Goal: Information Seeking & Learning: Learn about a topic

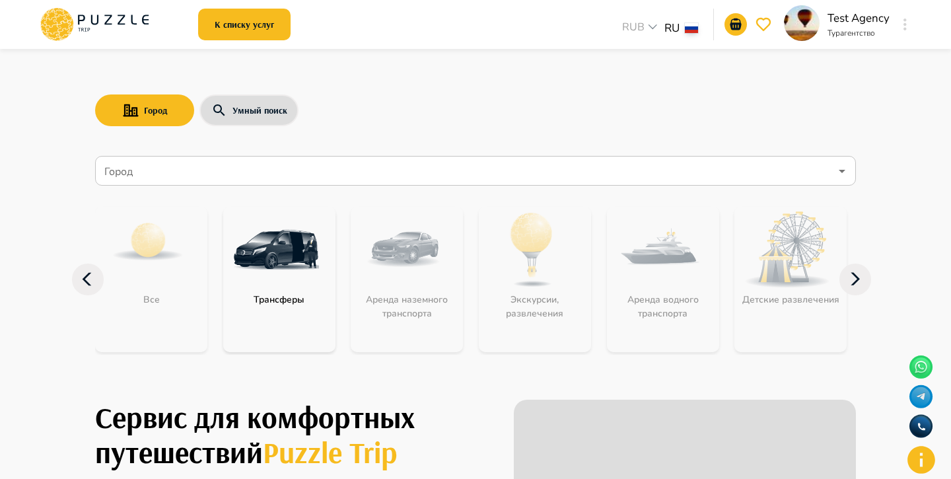
click at [307, 159] on input "Город" at bounding box center [466, 171] width 729 height 25
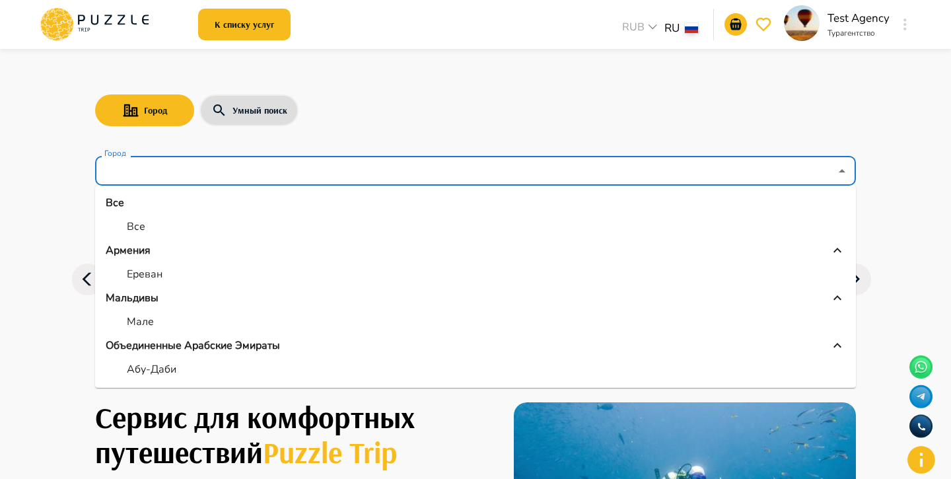
scroll to position [338, 0]
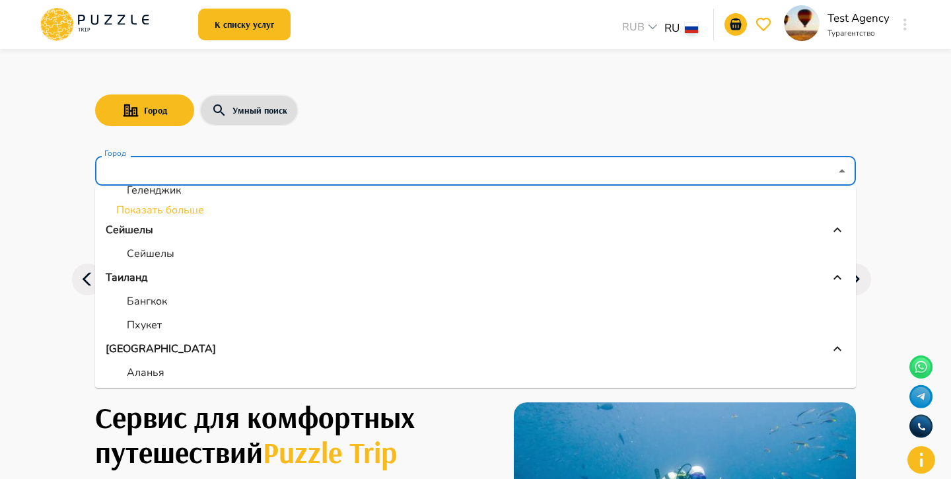
click at [166, 306] on ul "Все Все Армения Ереван Мальдивы Мале Объединенные Арабские Эмираты Абу-Даби Адж…" at bounding box center [475, 287] width 761 height 202
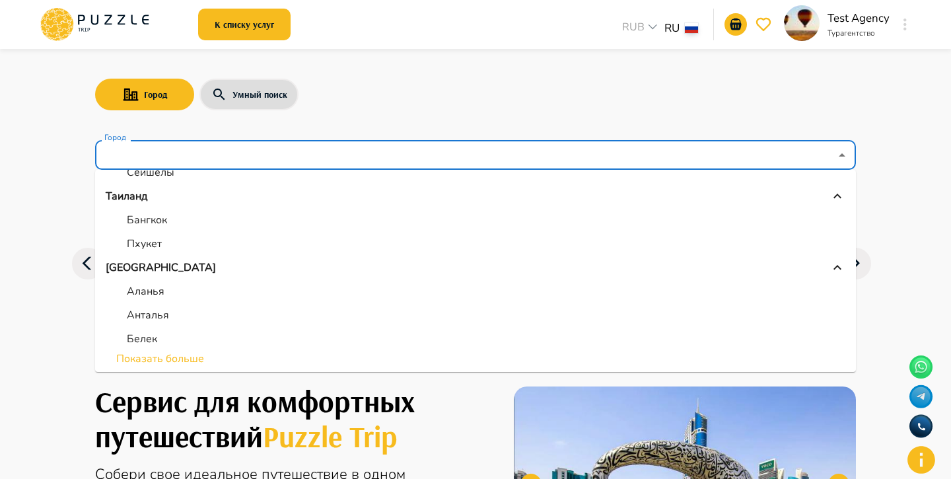
click at [166, 327] on li "Белек" at bounding box center [475, 339] width 761 height 24
type input "*****"
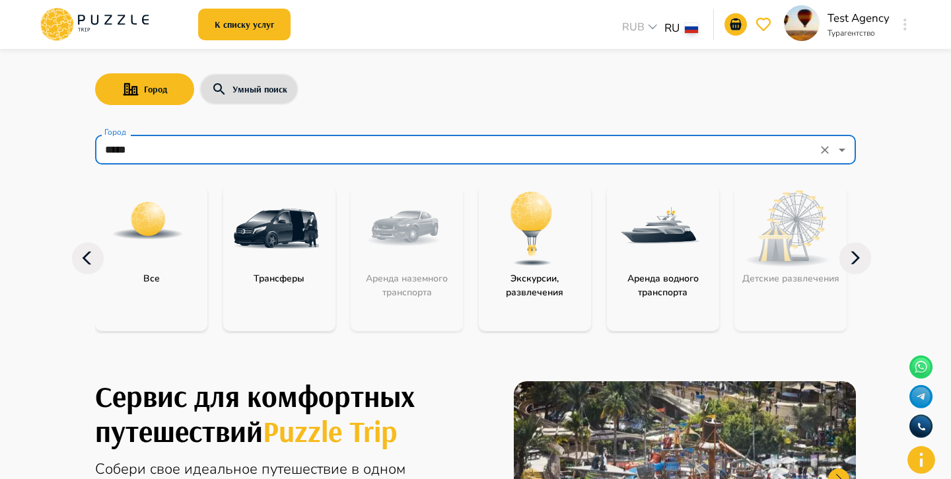
scroll to position [54, 0]
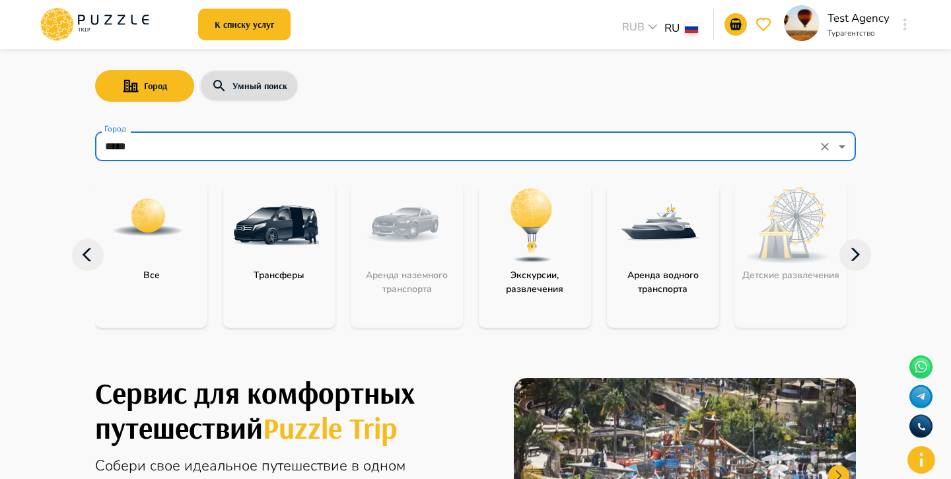
click at [500, 268] on p "Экскурсии, развлечения" at bounding box center [535, 282] width 112 height 28
click at [535, 225] on img at bounding box center [532, 225] width 86 height 86
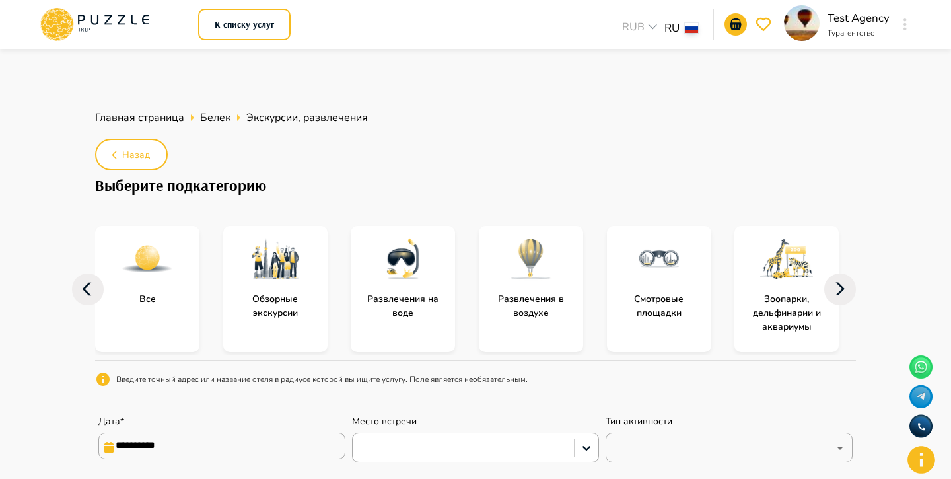
click at [182, 233] on div at bounding box center [147, 259] width 104 height 66
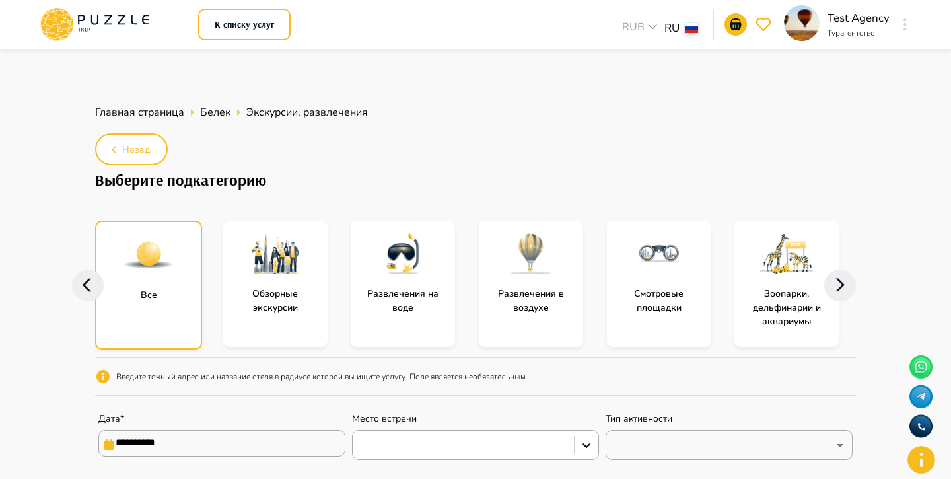
drag, startPoint x: 721, startPoint y: 456, endPoint x: 651, endPoint y: 451, distance: 69.6
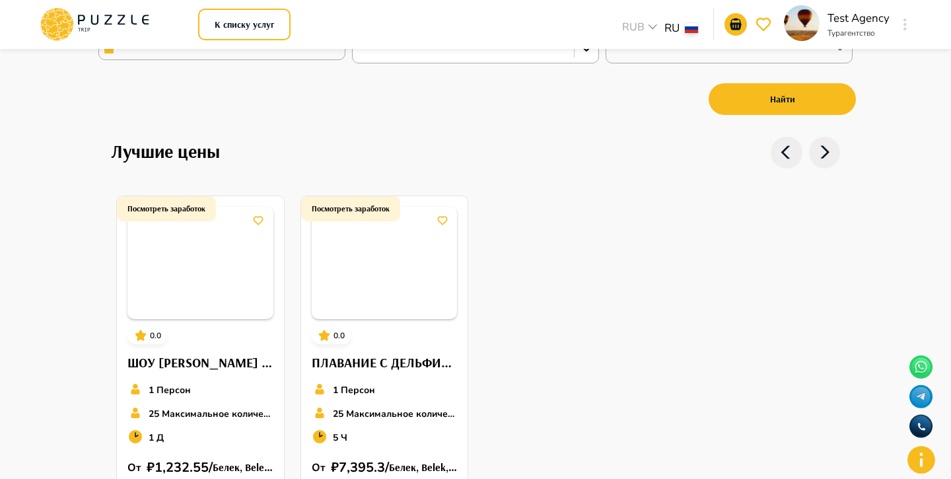
scroll to position [314, 0]
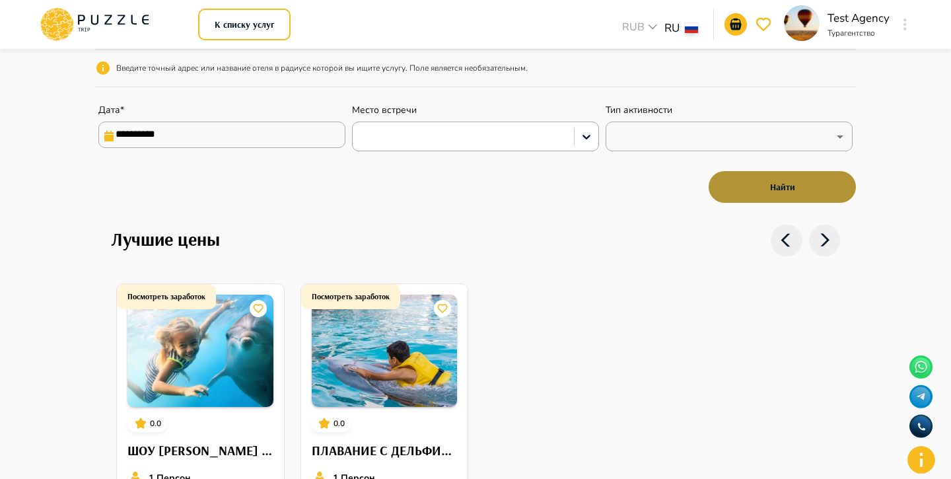
click at [723, 172] on button "Найти" at bounding box center [782, 187] width 147 height 32
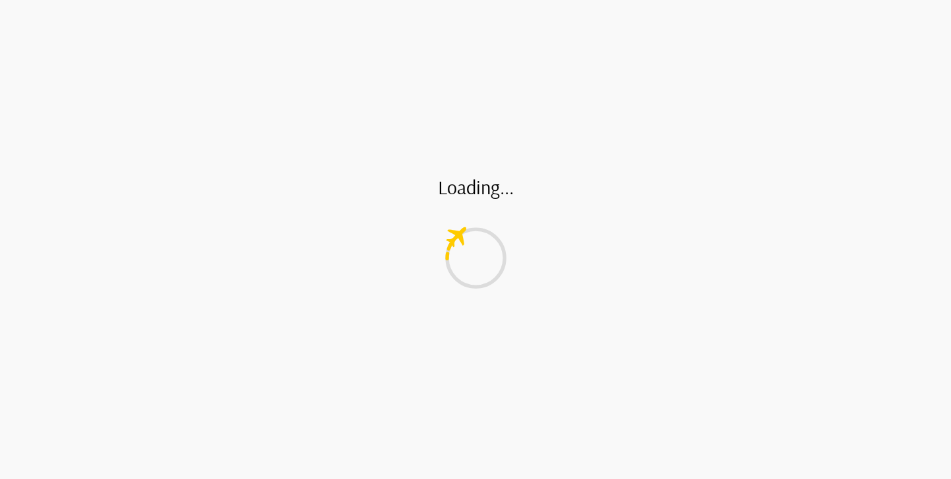
type input "*"
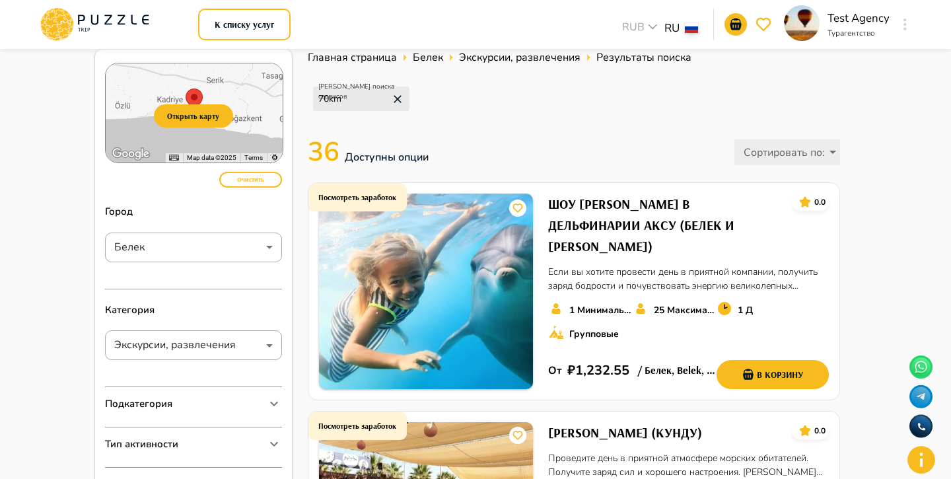
scroll to position [268, 0]
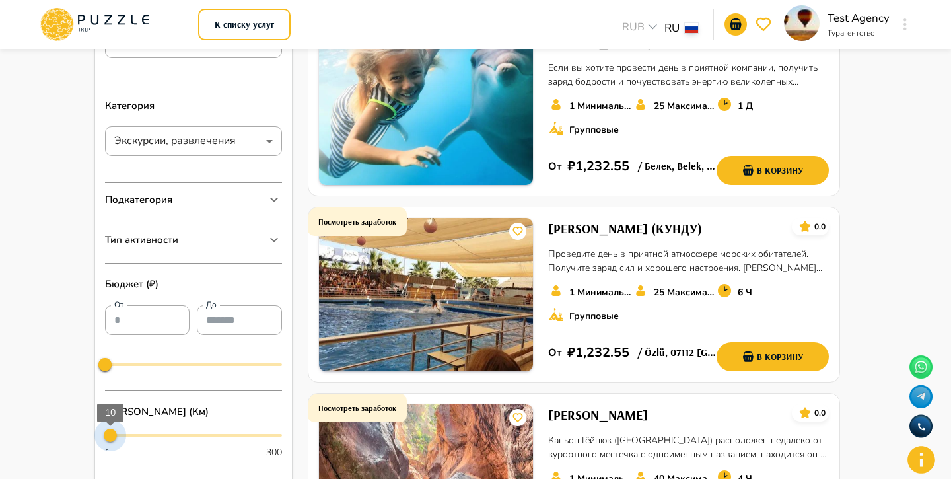
type input "*"
drag, startPoint x: 143, startPoint y: 408, endPoint x: 110, endPoint y: 407, distance: 33.1
click at [109, 429] on span "8" at bounding box center [108, 435] width 13 height 13
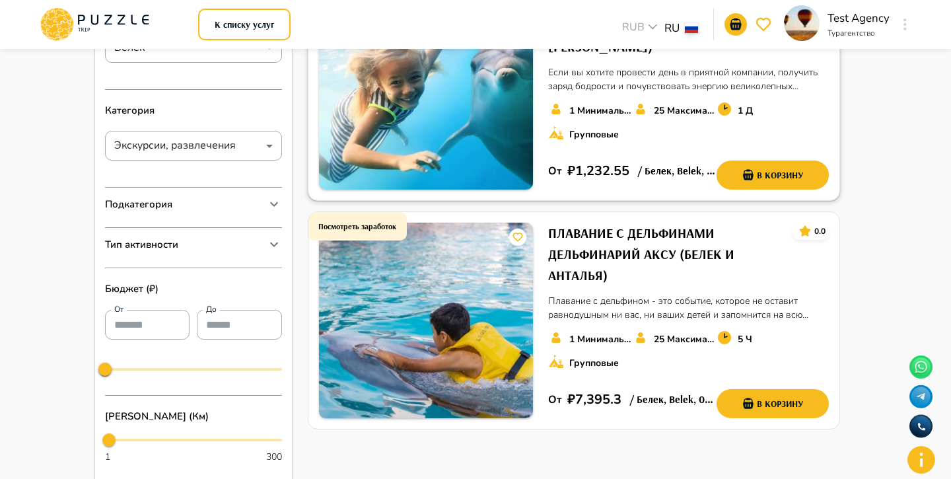
scroll to position [203, 0]
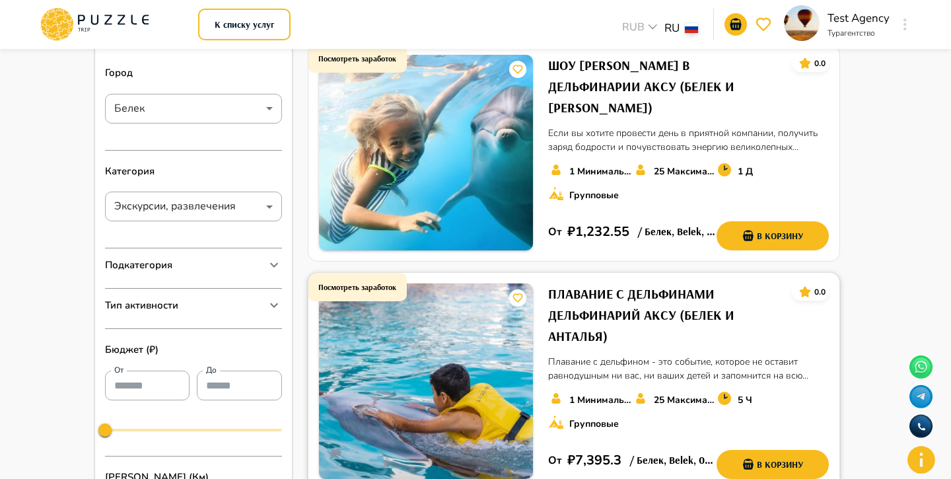
click at [649, 283] on h6 "ПЛАВАНИЕ С ДЕЛЬФИНАМИ ДЕЛЬФИНАРИЙ АКСУ (БЕЛЕК И АНТАЛЬЯ)" at bounding box center [664, 314] width 233 height 63
click at [657, 63] on h6 "ШОУ ДЕЛЬФИНОВ В ДЕЛЬФИНАРИИ АКСУ (БЕЛЕК И АНТАЛЬЯ)" at bounding box center [664, 86] width 233 height 63
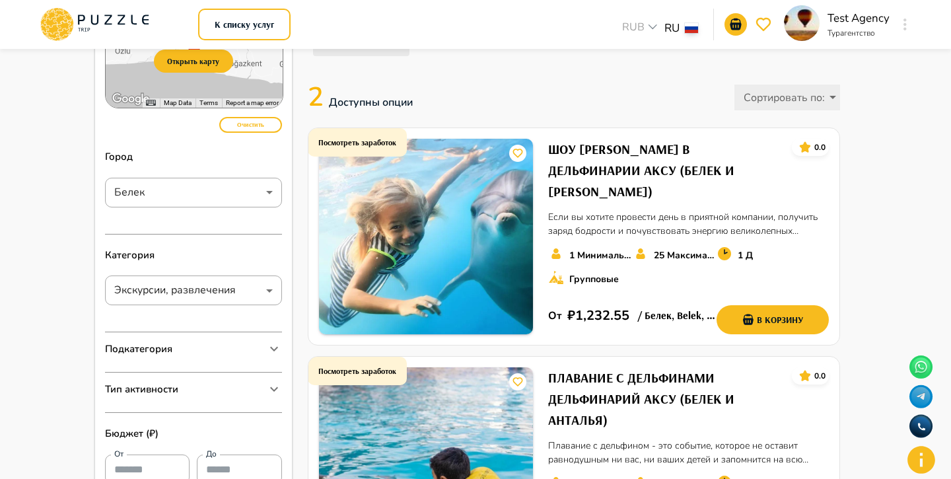
click at [69, 22] on icon at bounding box center [70, 23] width 5 height 10
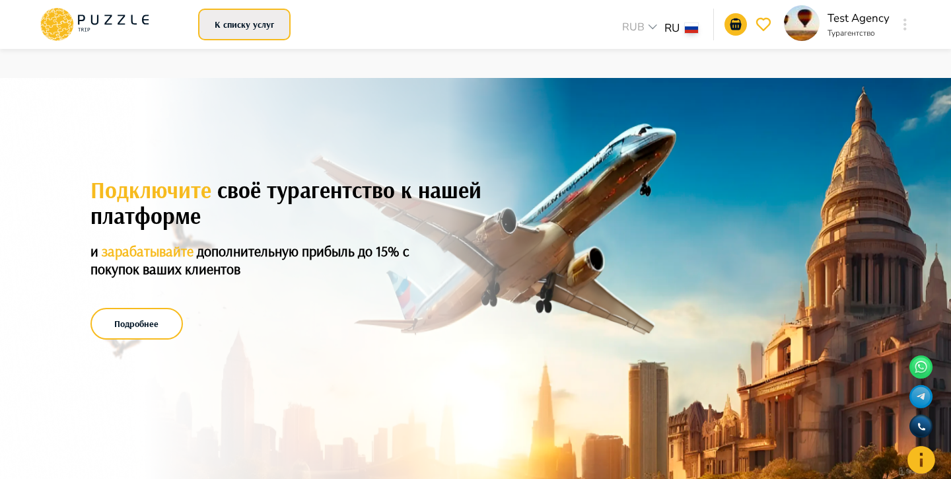
click at [254, 24] on button "К списку услуг" at bounding box center [244, 25] width 92 height 32
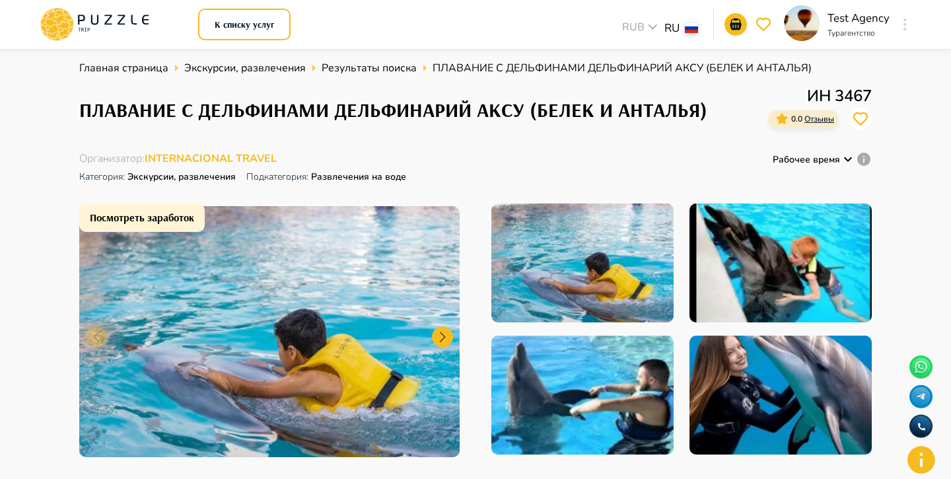
scroll to position [37, 0]
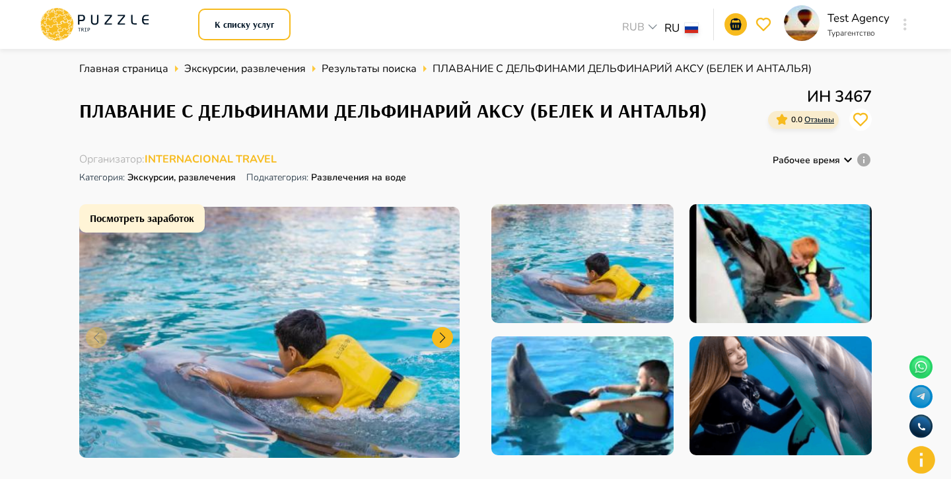
click at [395, 166] on p "Подкатегория: Развлечения на воде" at bounding box center [326, 177] width 160 height 22
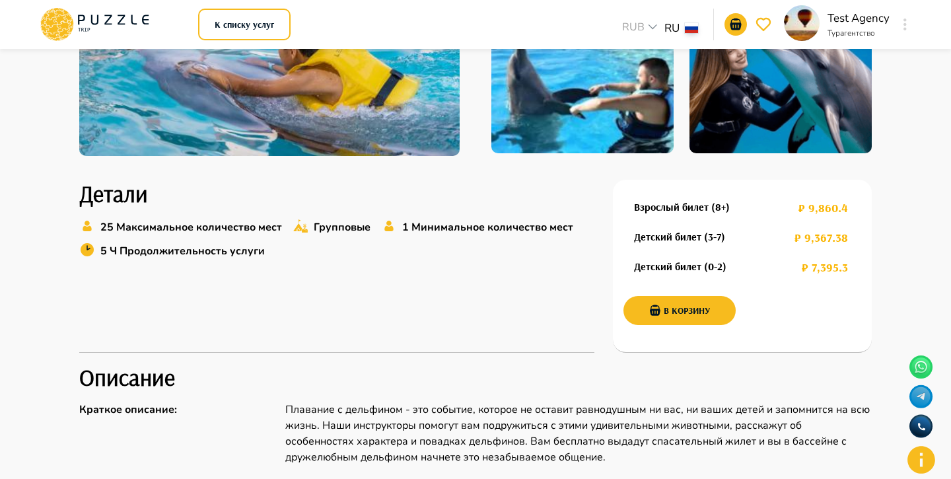
scroll to position [340, 0]
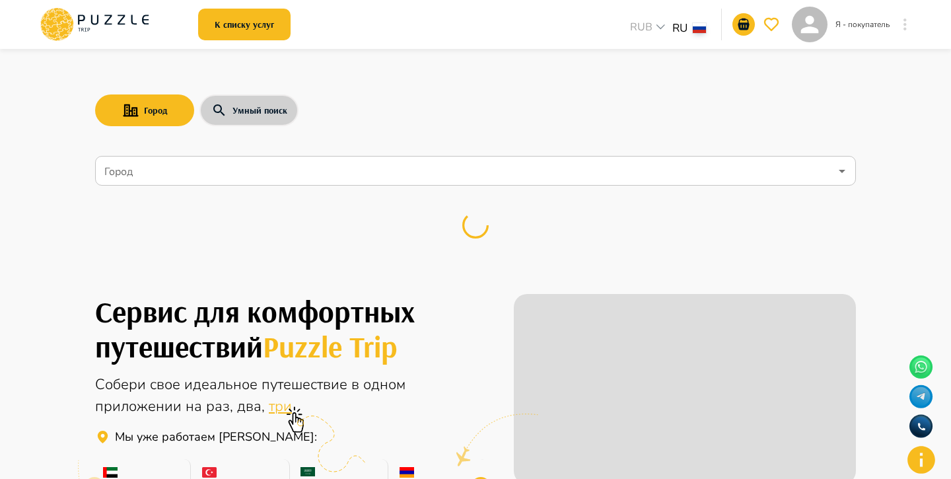
click at [266, 114] on button "Умный поиск" at bounding box center [249, 110] width 99 height 32
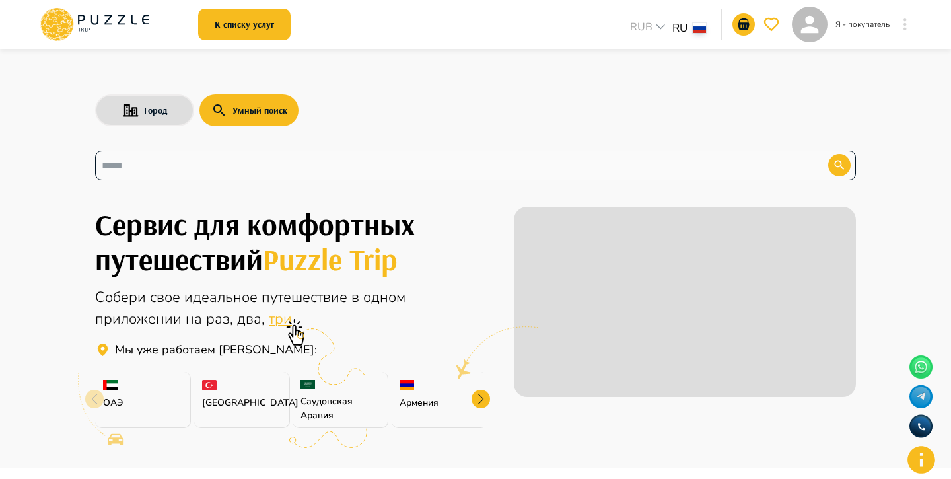
click at [269, 171] on input "text" at bounding box center [452, 165] width 700 height 15
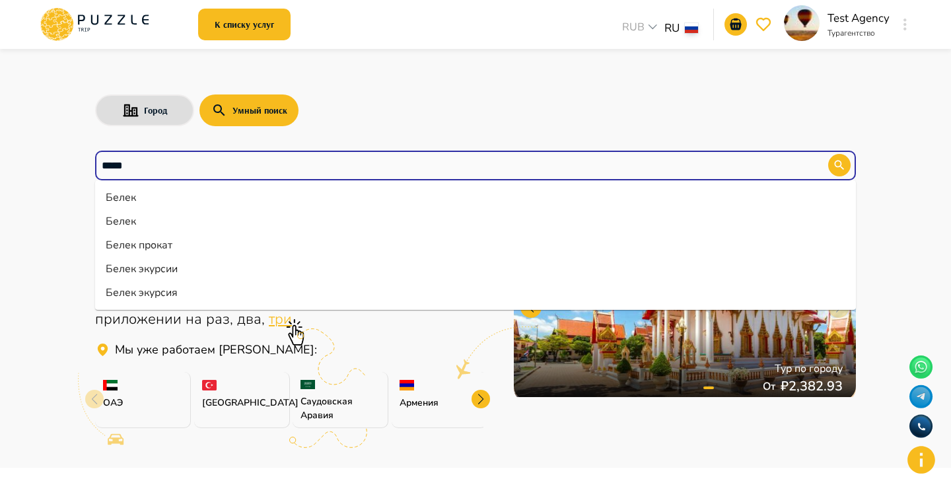
click at [684, 192] on li "Белек" at bounding box center [475, 198] width 761 height 24
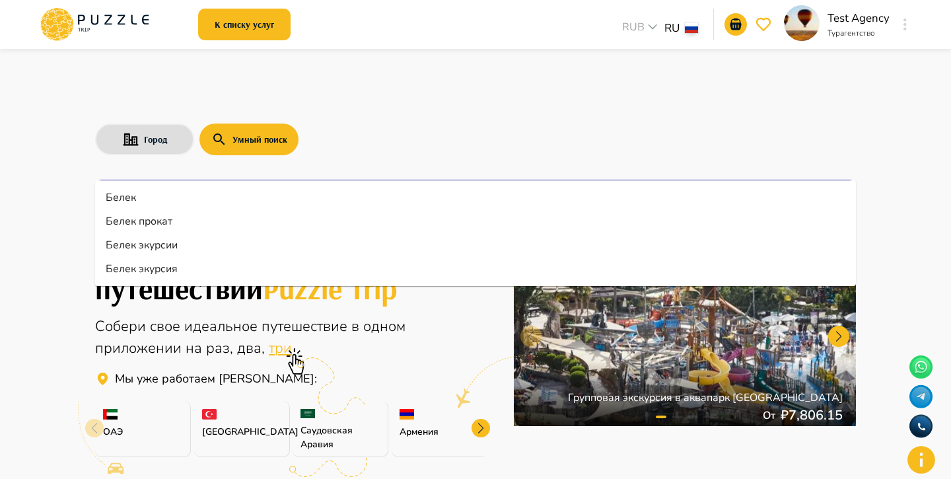
type input "*****"
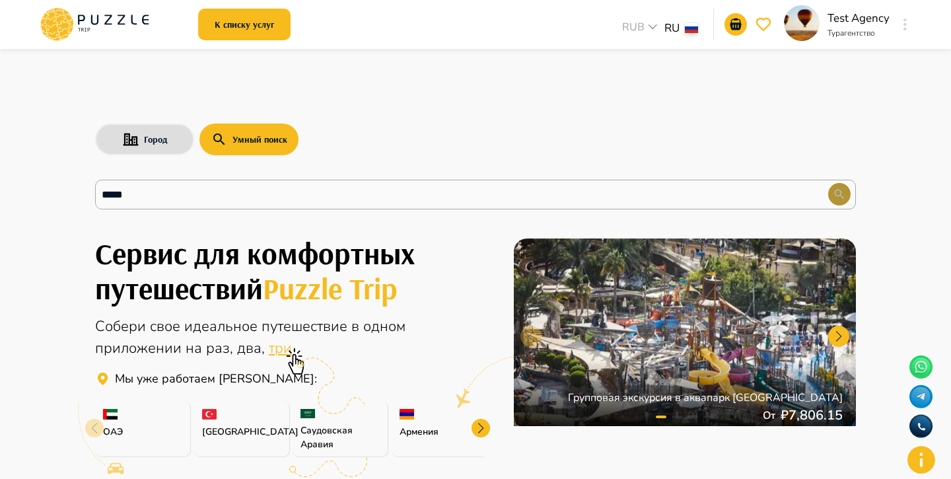
click at [832, 183] on button "button" at bounding box center [839, 194] width 22 height 22
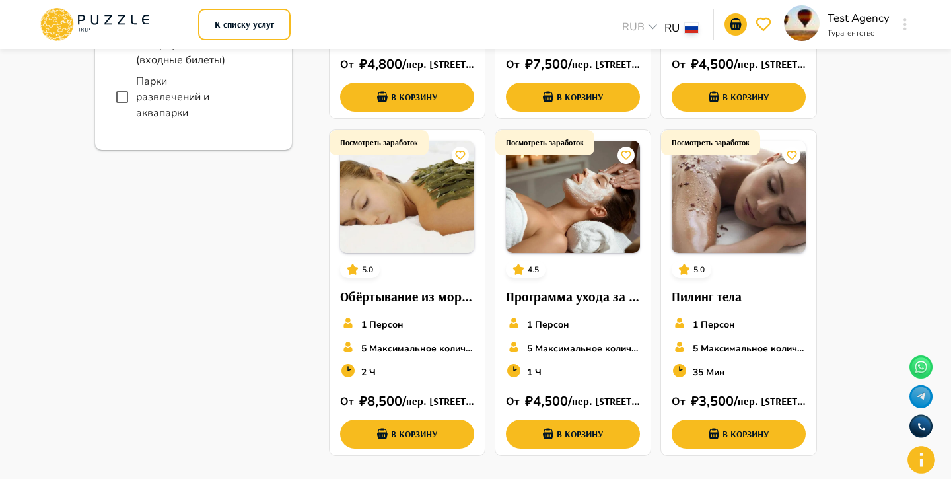
scroll to position [887, 0]
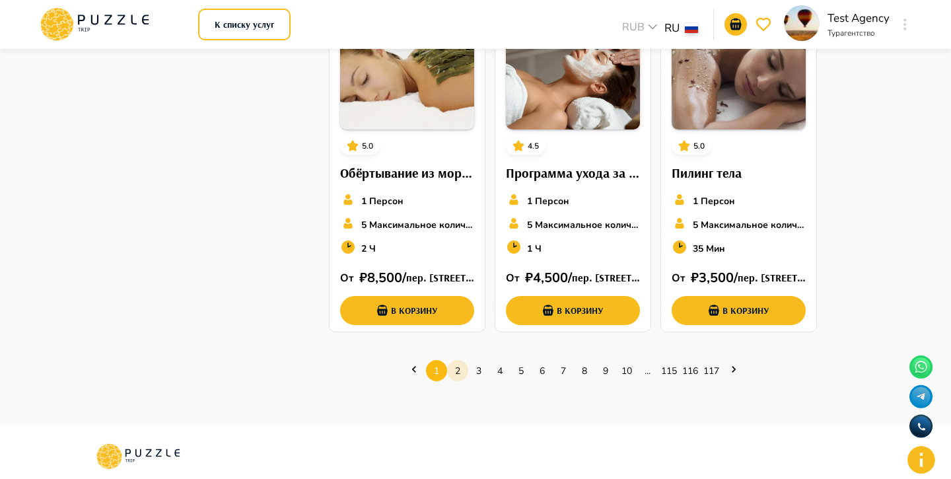
click at [453, 361] on link "2" at bounding box center [457, 371] width 21 height 20
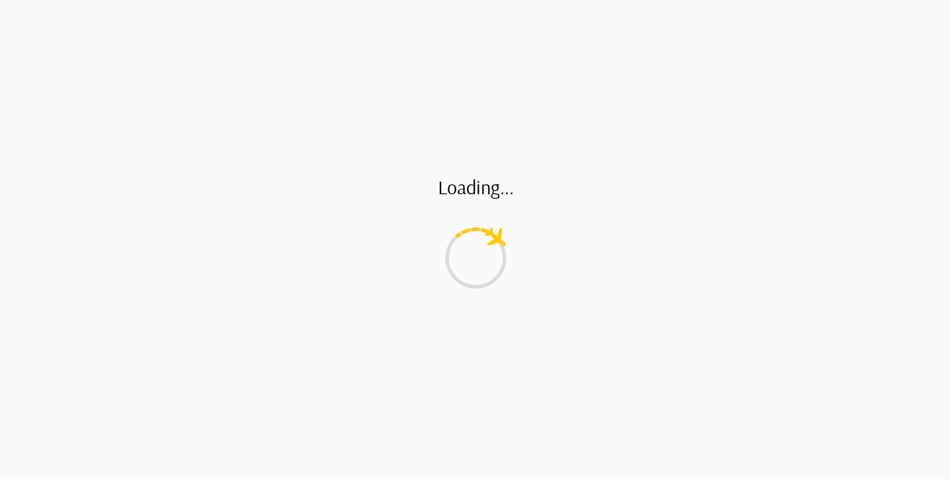
scroll to position [0, 0]
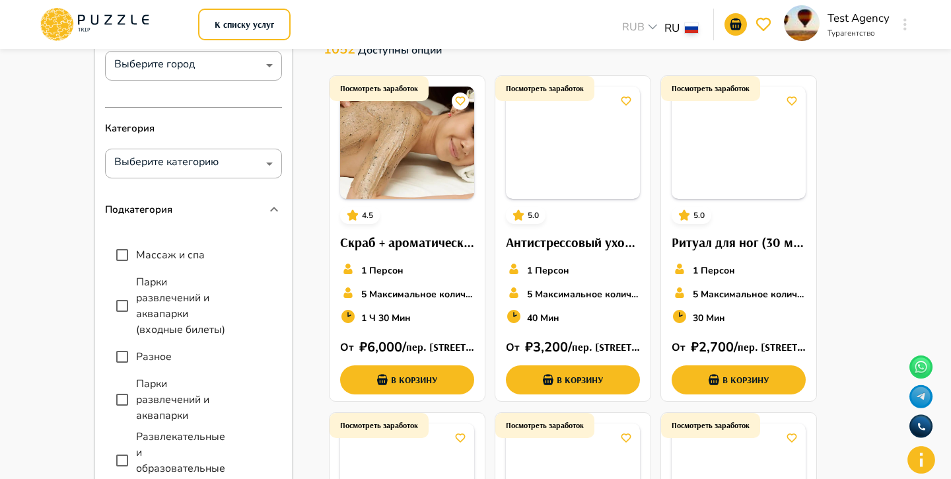
scroll to position [638, 0]
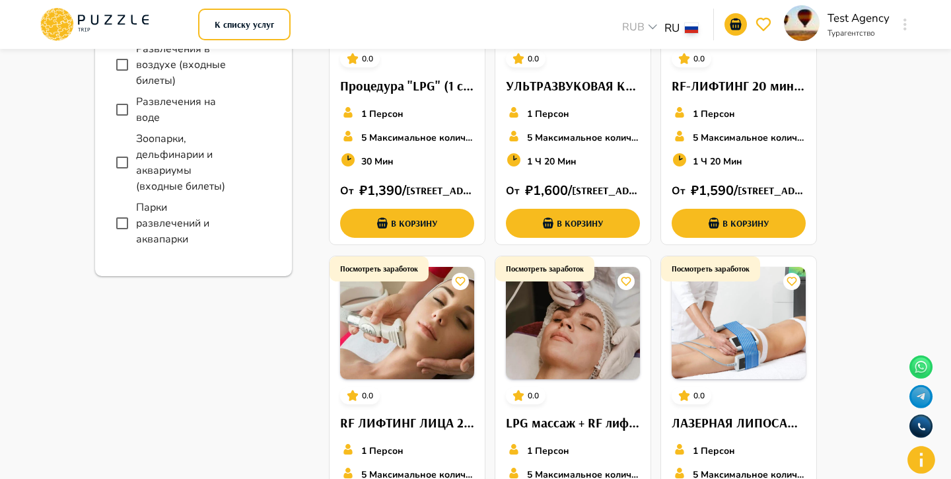
click at [554, 320] on img at bounding box center [573, 323] width 134 height 112
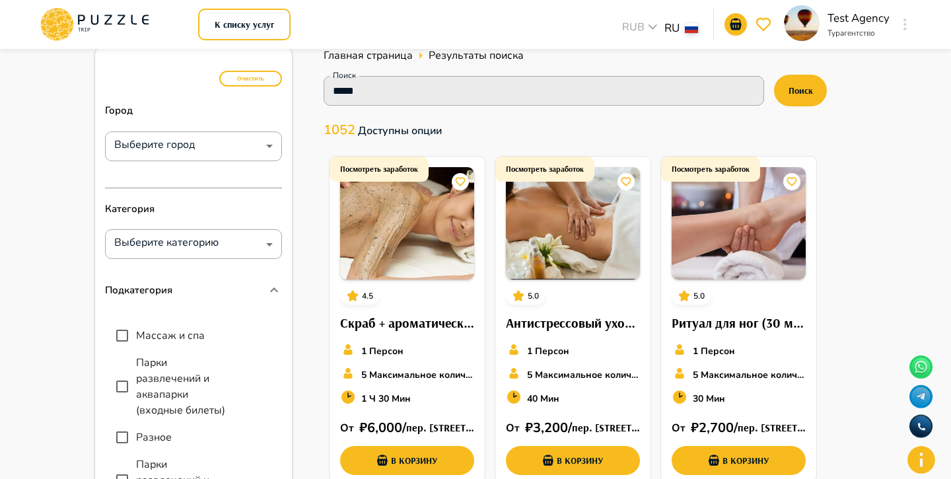
scroll to position [50, 0]
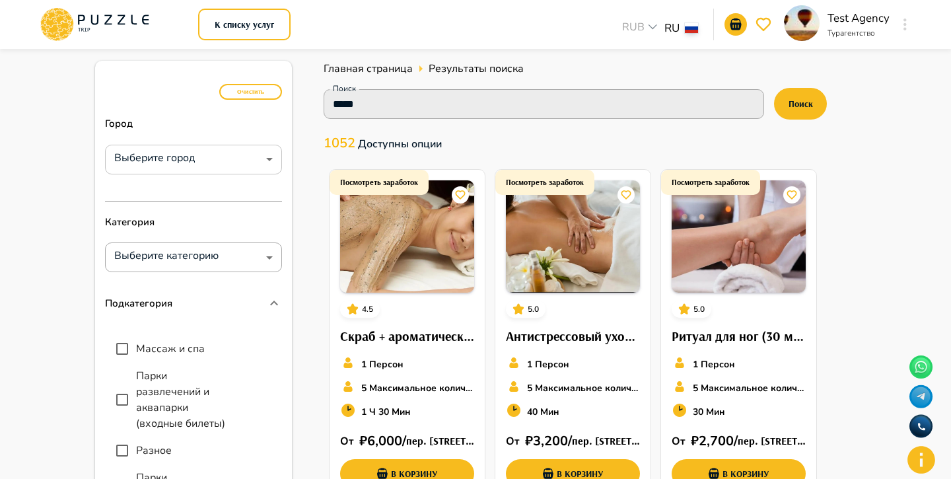
click at [235, 145] on div "​ Выберите город" at bounding box center [193, 160] width 177 height 30
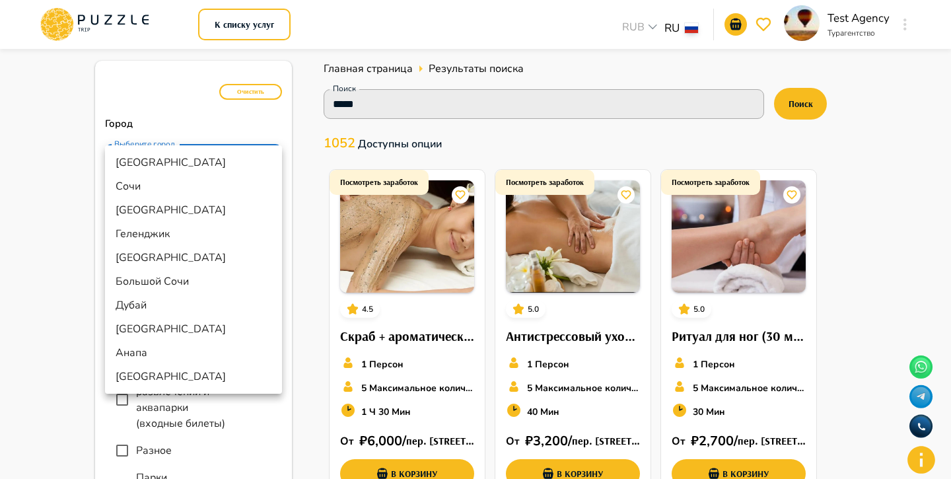
click at [320, 142] on div at bounding box center [475, 239] width 951 height 479
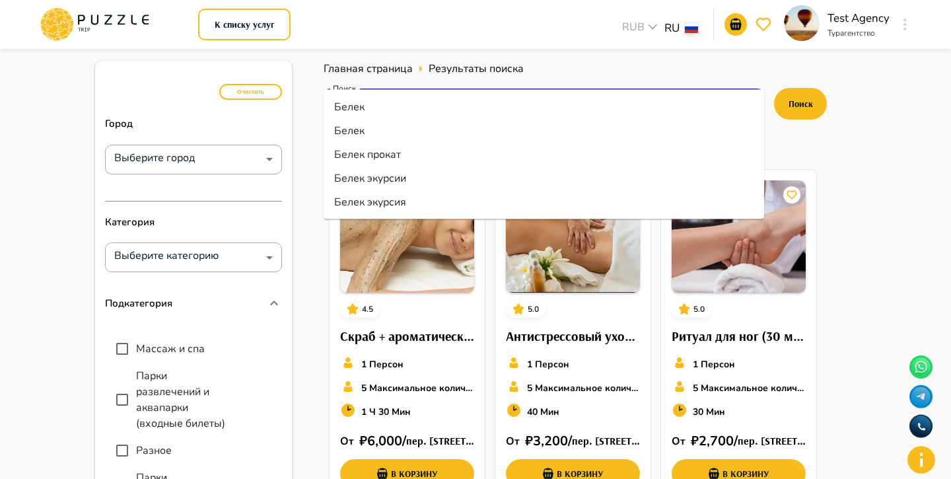
click at [365, 94] on input "*****" at bounding box center [533, 103] width 411 height 18
click at [400, 175] on li "Белек экурсии" at bounding box center [544, 178] width 441 height 24
type input "**********"
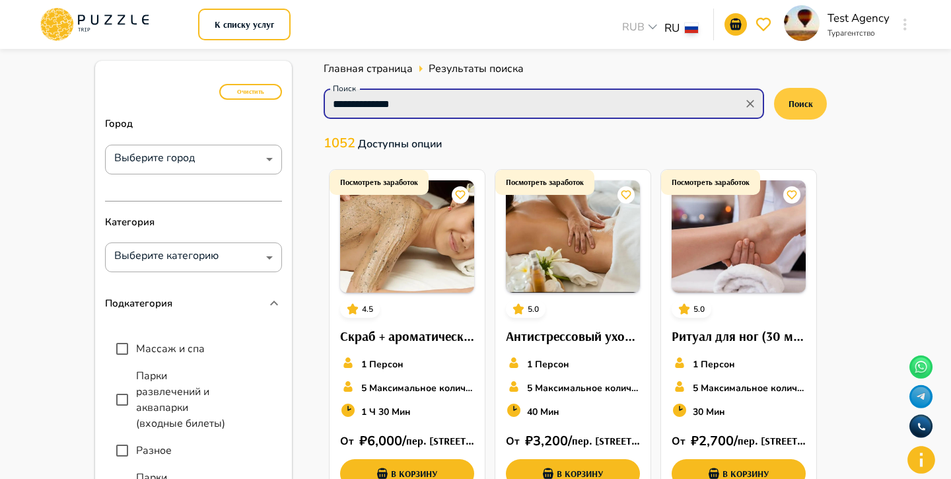
click at [784, 88] on button "Поиск" at bounding box center [800, 104] width 53 height 32
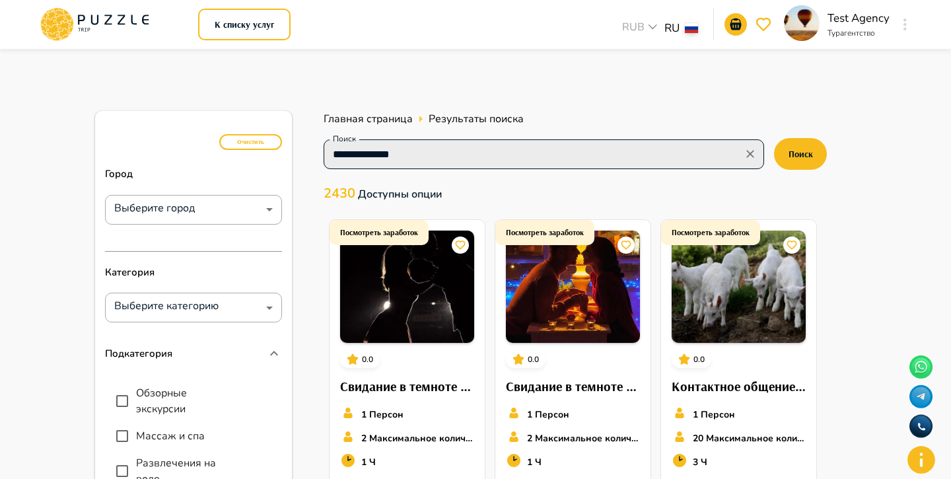
click at [635, 139] on div "**********" at bounding box center [544, 154] width 441 height 30
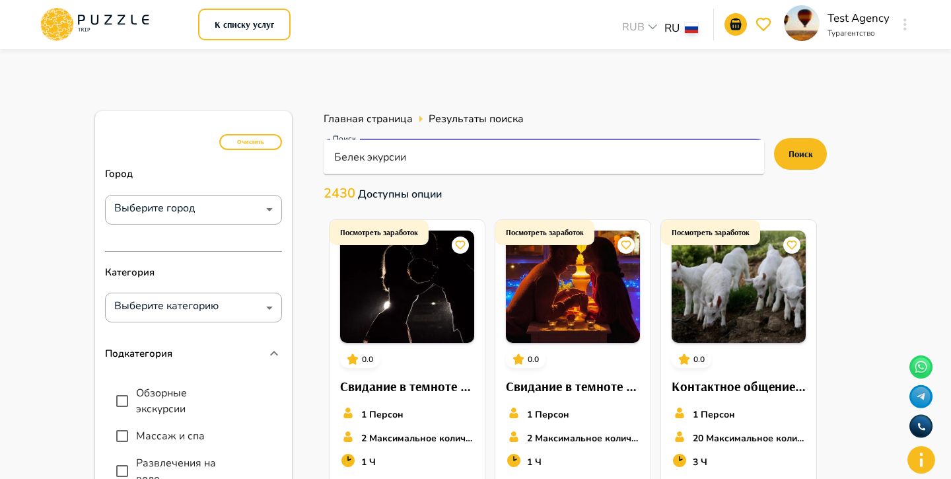
click at [634, 139] on div "**********" at bounding box center [544, 154] width 441 height 30
click at [634, 145] on input "**********" at bounding box center [533, 154] width 411 height 18
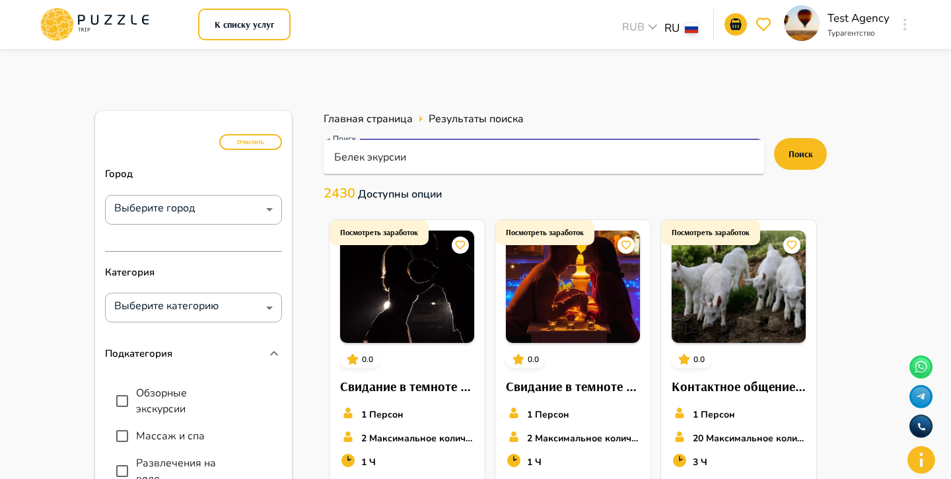
click at [634, 145] on input "**********" at bounding box center [533, 154] width 411 height 18
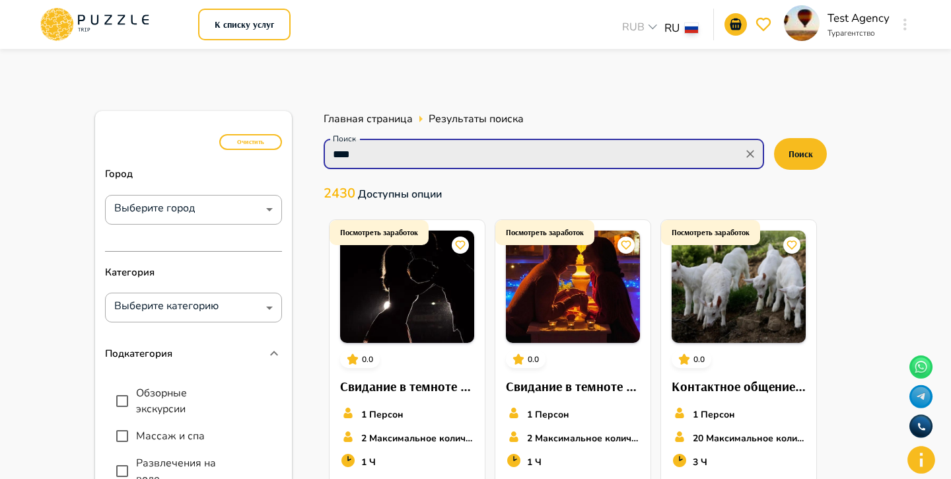
type input "*****"
click at [797, 138] on button "Поиск" at bounding box center [800, 154] width 53 height 32
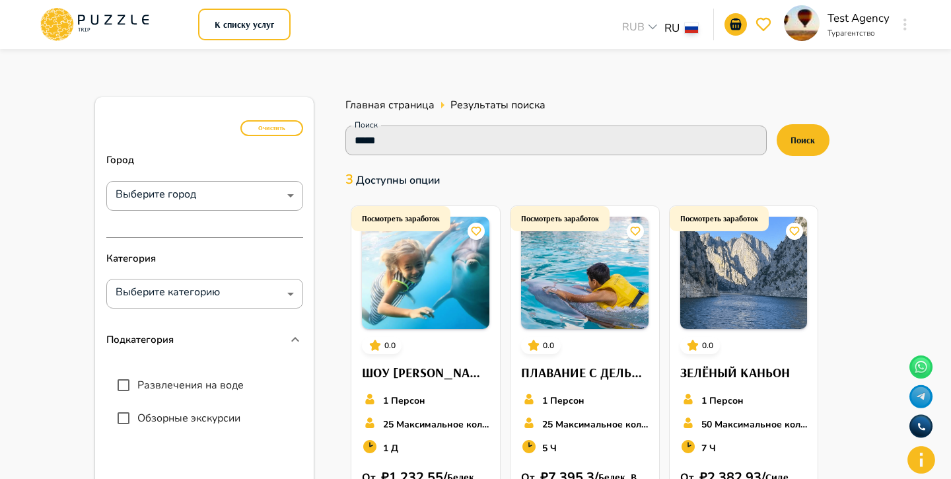
scroll to position [27, 0]
